Goal: Task Accomplishment & Management: Manage account settings

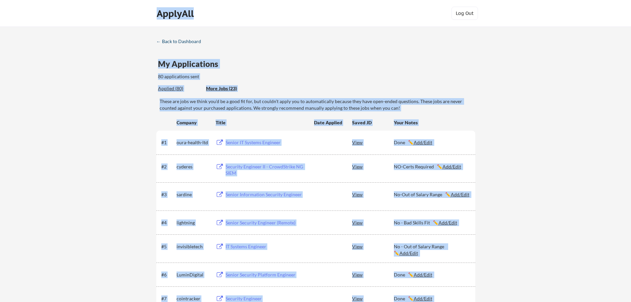
click at [190, 42] on div "← Back to Dashboard" at bounding box center [181, 41] width 50 height 5
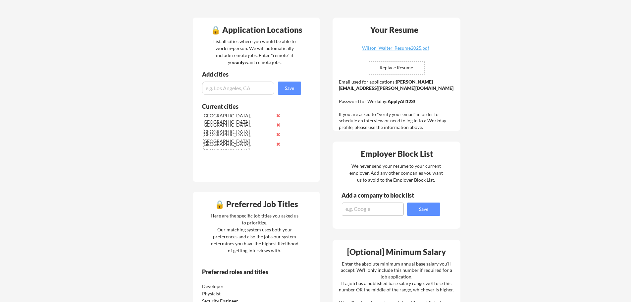
scroll to position [110, 0]
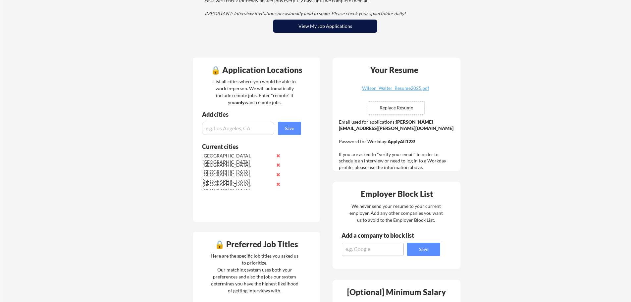
click at [337, 29] on button "View My Job Applications" at bounding box center [325, 26] width 104 height 13
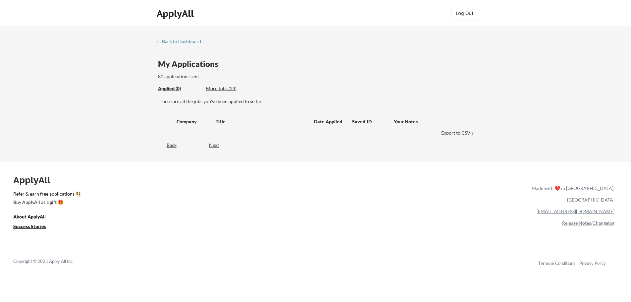
click at [222, 87] on div "More Jobs (23)" at bounding box center [230, 88] width 49 height 7
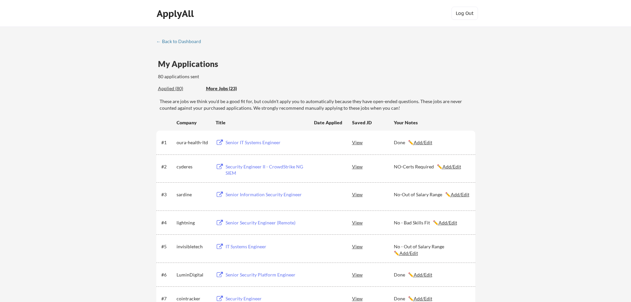
click at [226, 88] on div "More Jobs (23)" at bounding box center [230, 88] width 49 height 7
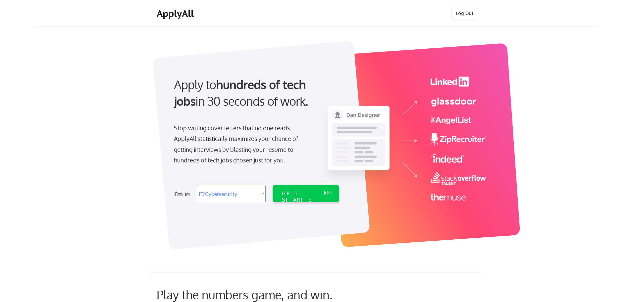
select select ""it_security""
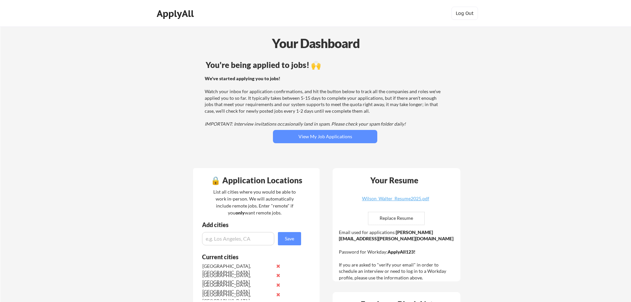
click at [177, 17] on div "ApplyAll" at bounding box center [176, 13] width 39 height 11
click at [177, 16] on div "ApplyAll" at bounding box center [176, 13] width 39 height 11
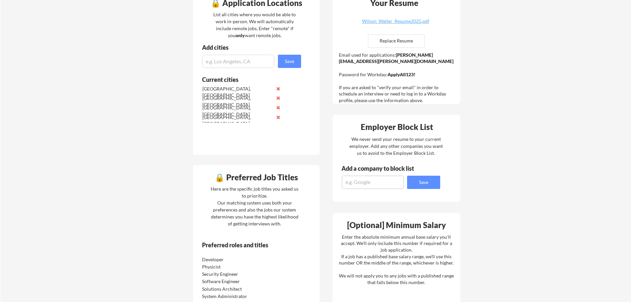
scroll to position [177, 0]
